Goal: Information Seeking & Learning: Learn about a topic

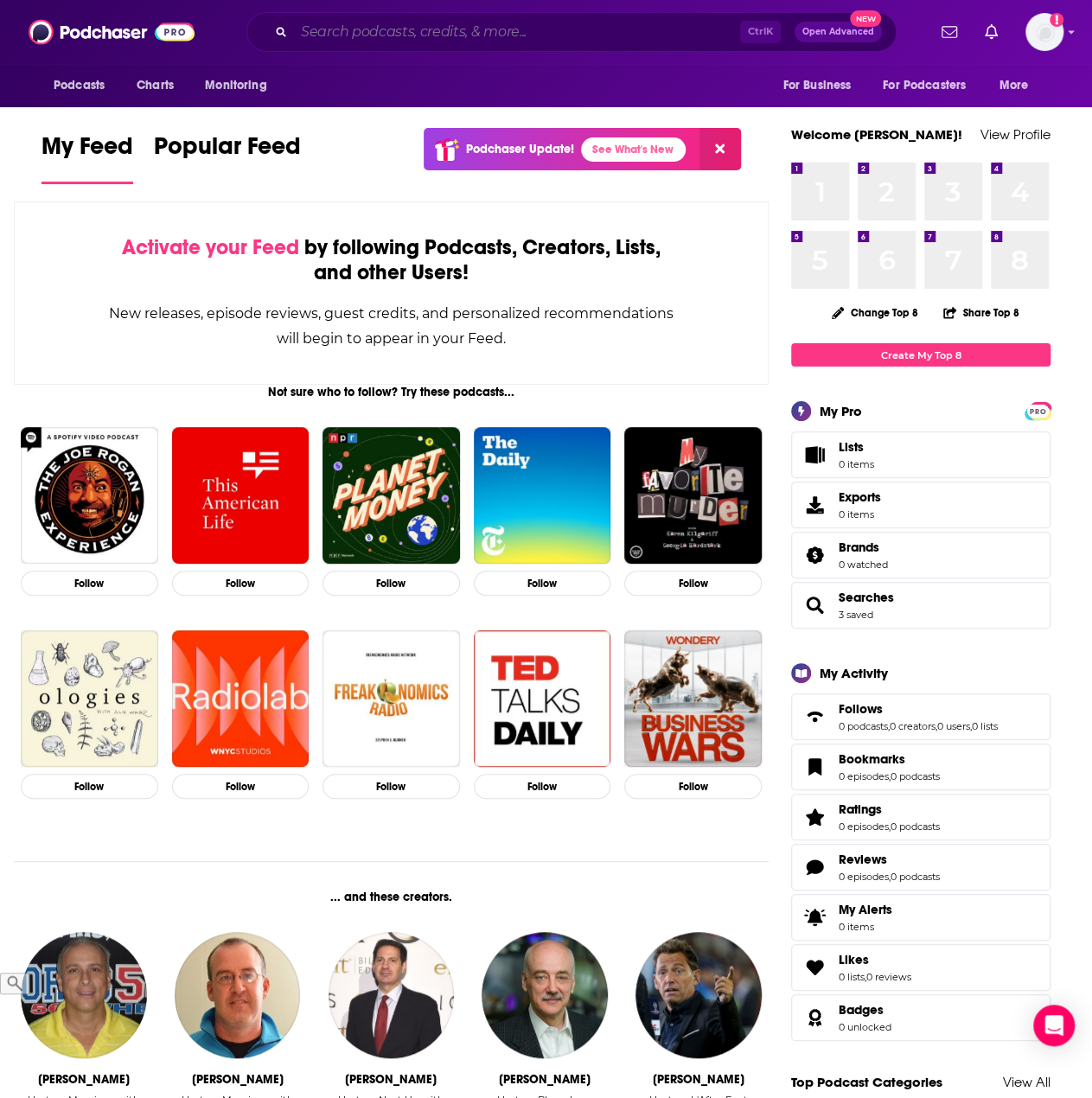
click at [337, 29] on input "Search podcasts, credits, & more..." at bounding box center [517, 32] width 446 height 28
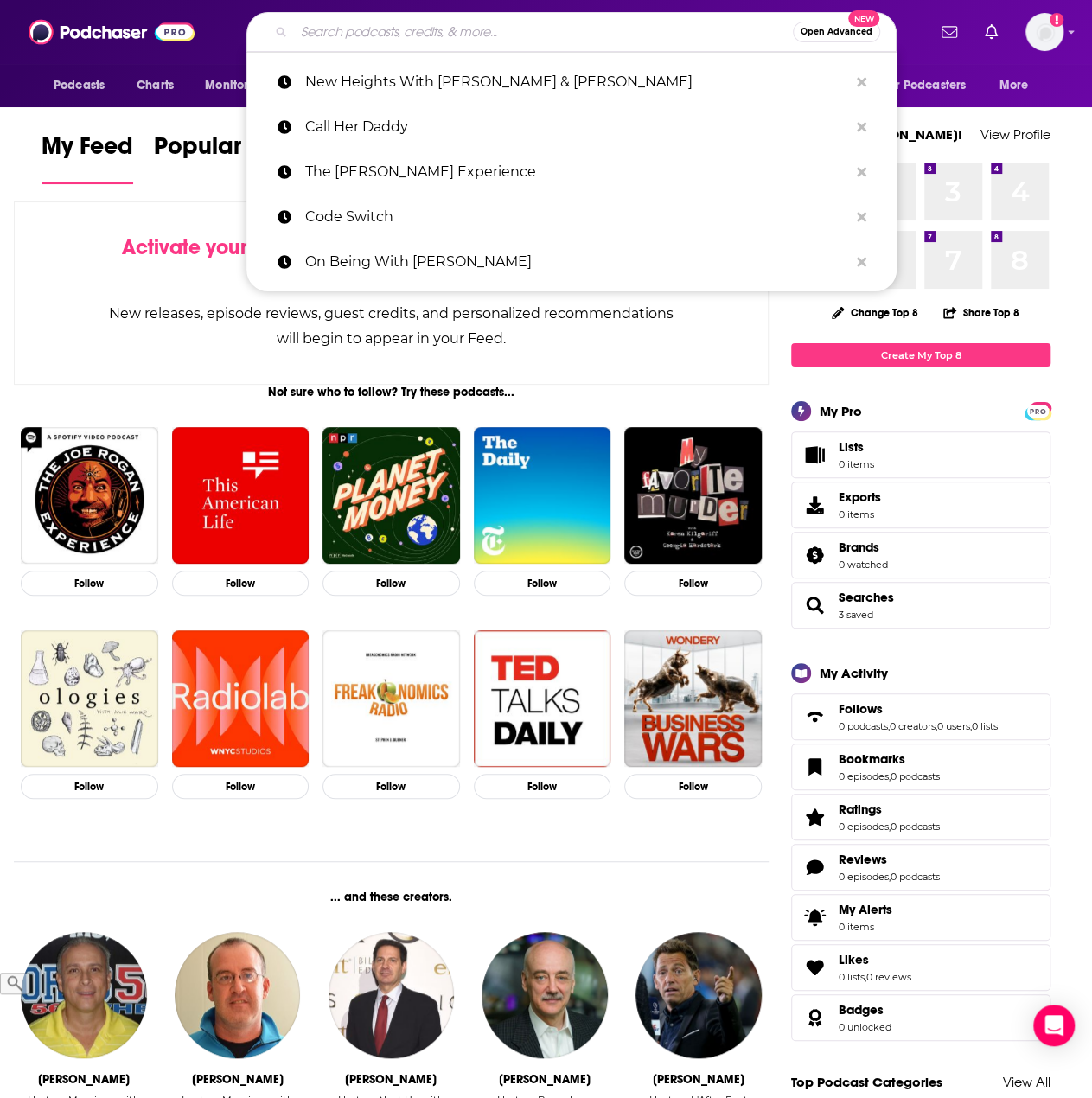
paste input "You Made it Weird"
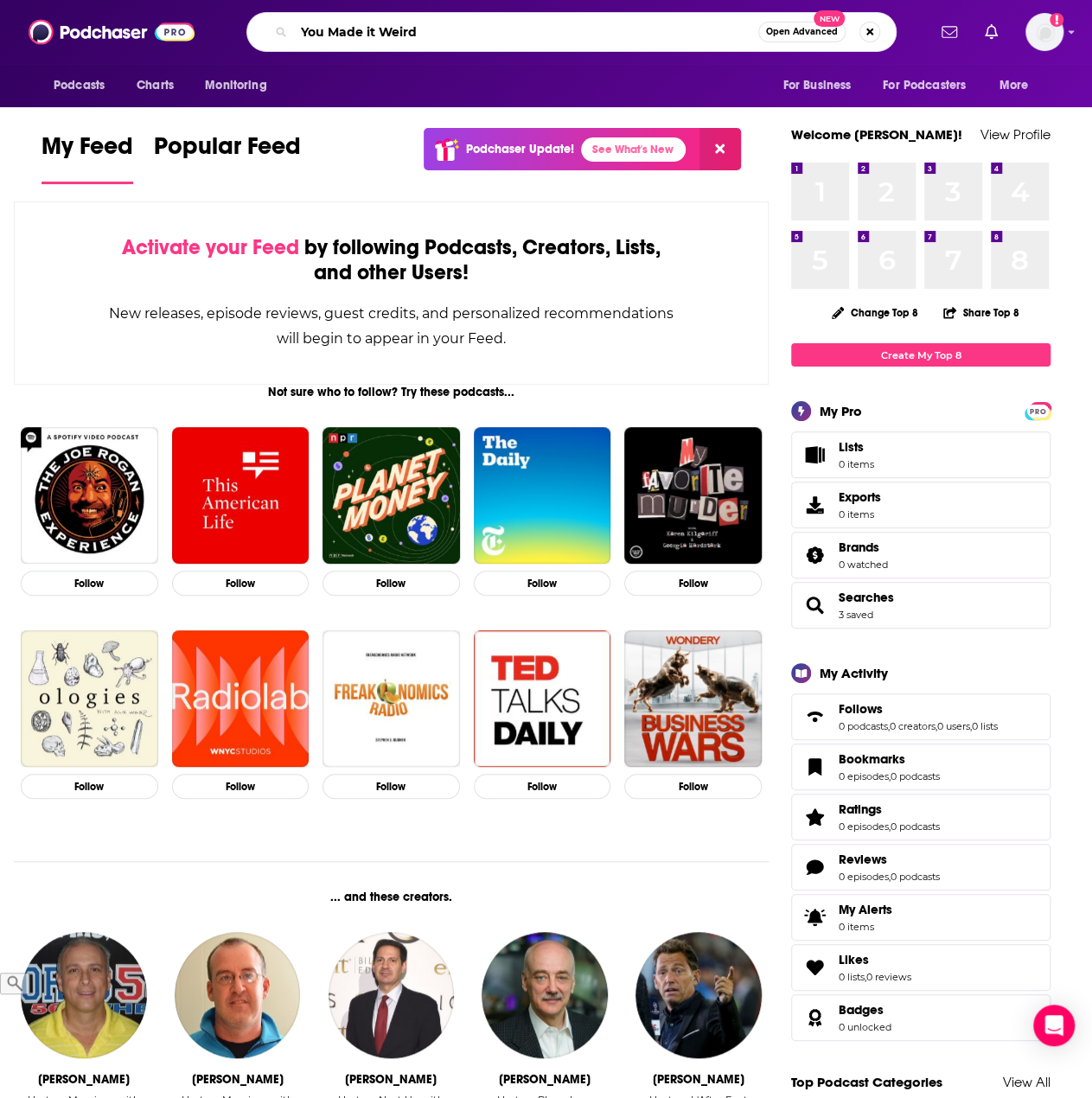
type input "You Made it Weird"
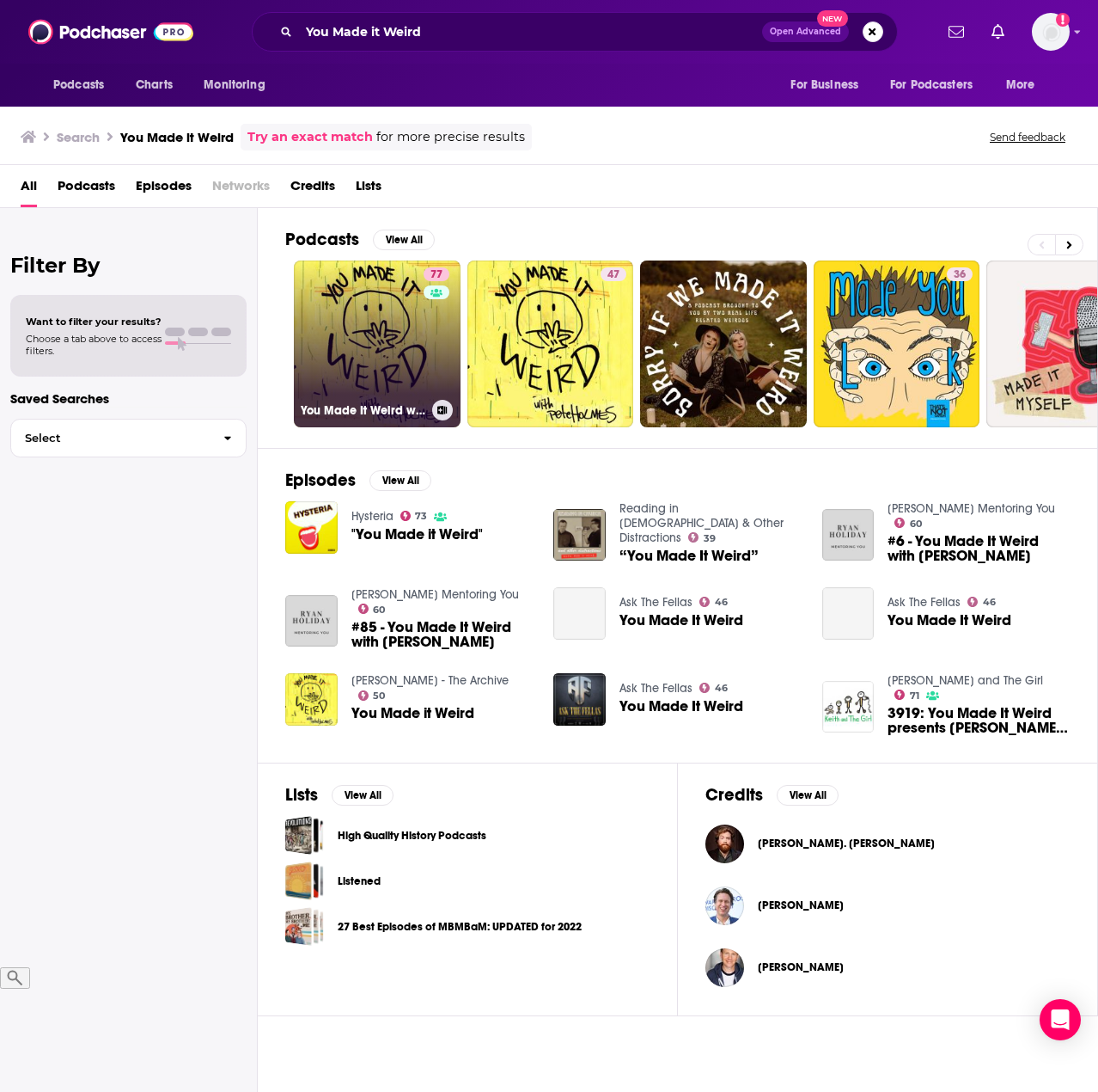
click at [391, 341] on link "77 You Made It Weird with [PERSON_NAME]" at bounding box center [377, 344] width 167 height 167
